Goal: Check status: Check status

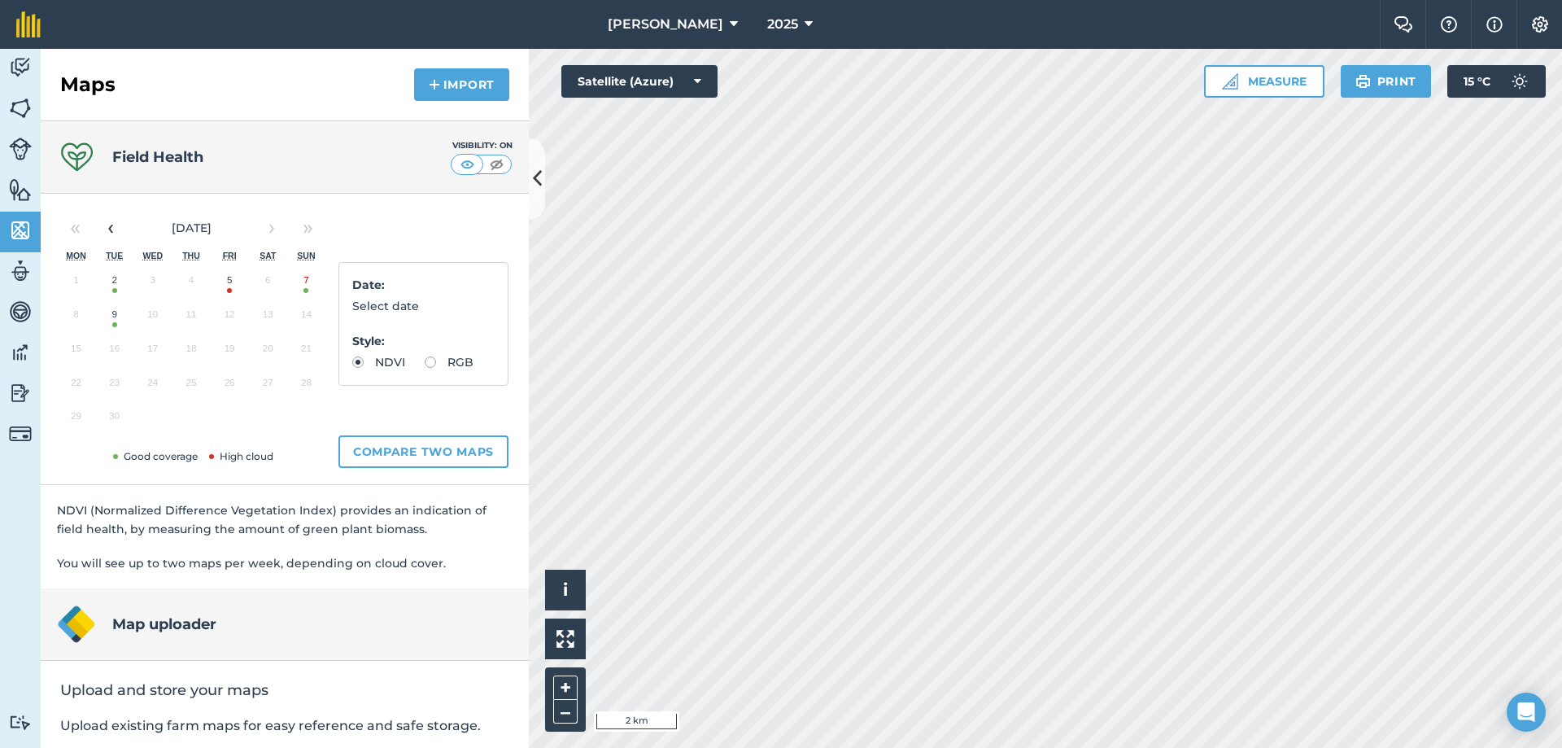
click at [113, 313] on button "9" at bounding box center [114, 318] width 38 height 34
click at [304, 277] on button "7" at bounding box center [306, 284] width 38 height 34
click at [226, 283] on button "5" at bounding box center [230, 284] width 38 height 34
click at [119, 283] on button "2" at bounding box center [114, 284] width 38 height 34
click at [239, 286] on button "5" at bounding box center [230, 284] width 38 height 34
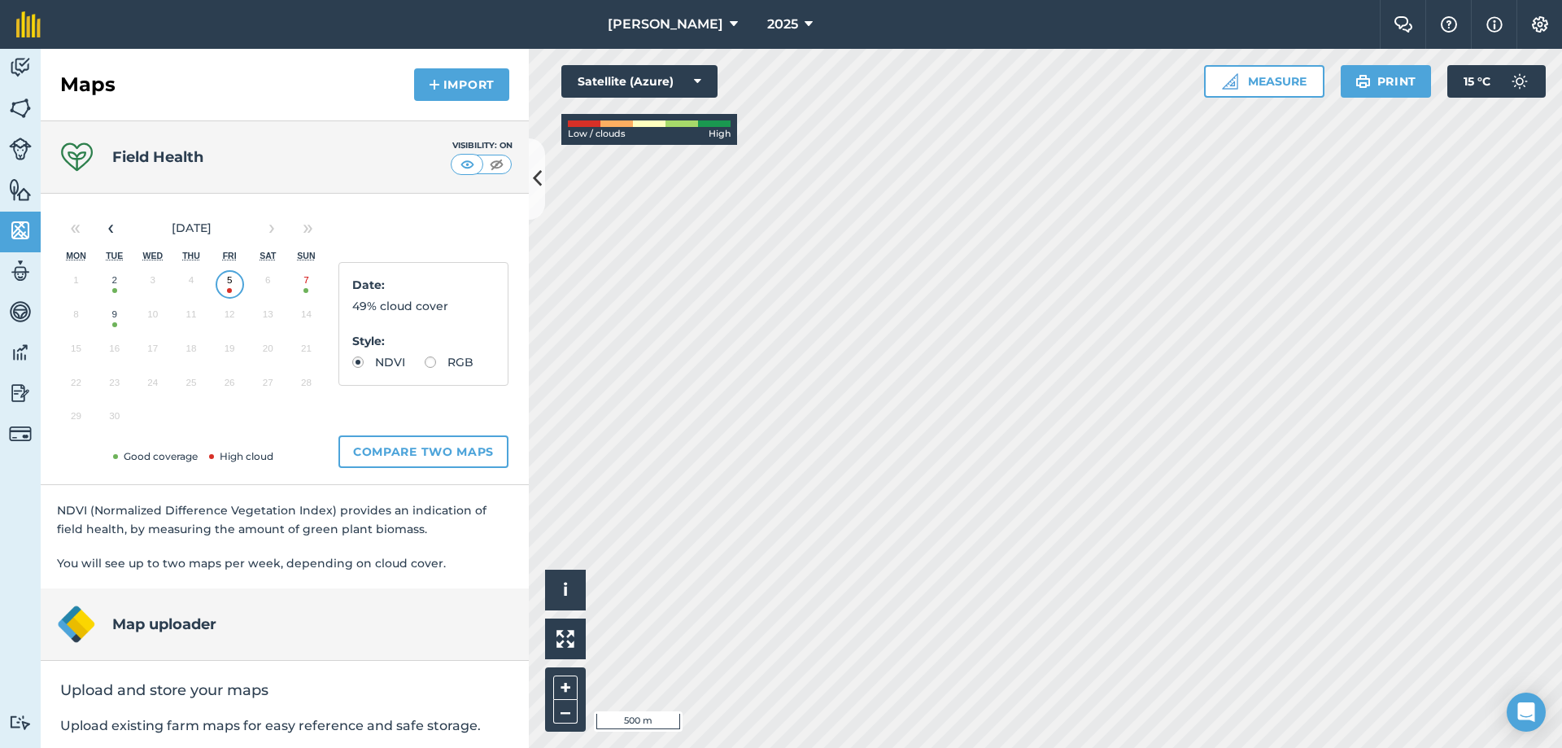
click at [306, 282] on button "7" at bounding box center [306, 284] width 38 height 34
click at [114, 315] on button "9" at bounding box center [114, 318] width 38 height 34
click at [231, 286] on button "5" at bounding box center [230, 284] width 38 height 34
